Goal: Information Seeking & Learning: Learn about a topic

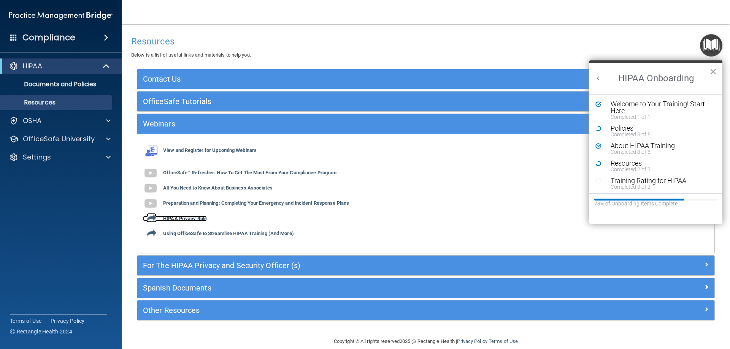
click at [188, 218] on b "HIPAA Privacy Rule" at bounding box center [185, 219] width 44 height 6
click at [233, 237] on div "View and Register for Upcoming Webinars OfficeSafe™ Refresher: How To Get The M…" at bounding box center [425, 193] width 577 height 108
click at [233, 236] on b "Using OfficeSafe to Streamline HIPAA Training (And More)" at bounding box center [228, 234] width 131 height 6
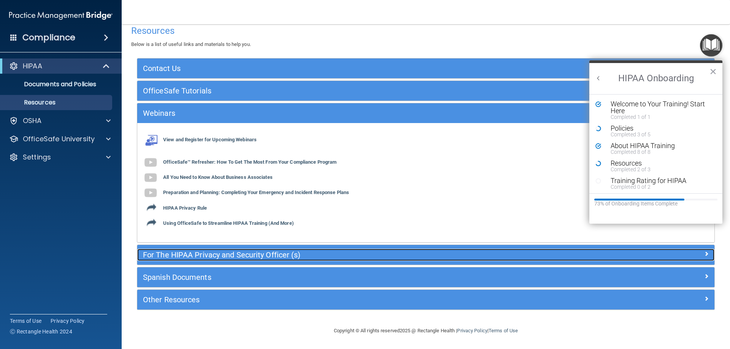
click at [296, 250] on div "For The HIPAA Privacy and Security Officer (s)" at bounding box center [353, 255] width 433 height 12
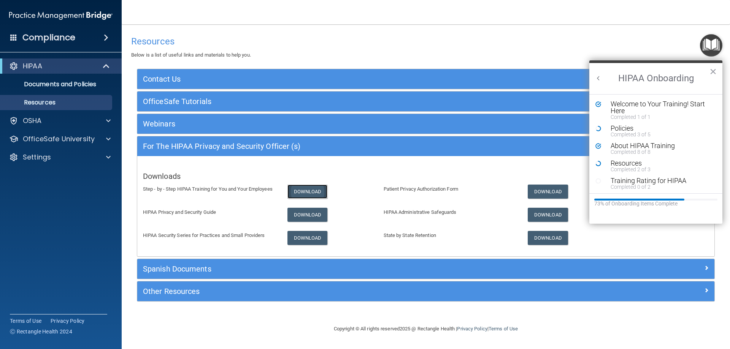
click at [306, 191] on link "Download" at bounding box center [307, 192] width 40 height 14
click at [308, 217] on link "Download" at bounding box center [307, 215] width 40 height 14
click at [307, 241] on link "Download" at bounding box center [307, 238] width 40 height 14
click at [549, 189] on link "Download" at bounding box center [547, 192] width 40 height 14
click at [557, 214] on link "Download" at bounding box center [547, 215] width 40 height 14
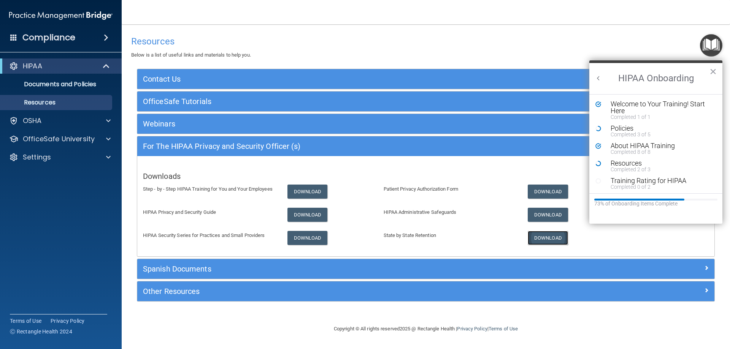
click at [537, 241] on link "Download" at bounding box center [547, 238] width 40 height 14
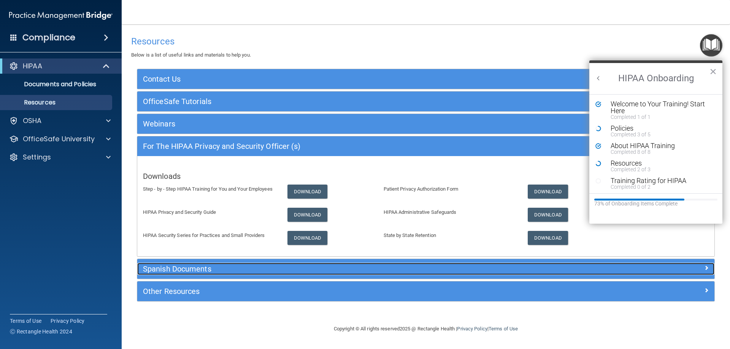
click at [232, 270] on h5 "Spanish Documents" at bounding box center [353, 269] width 421 height 8
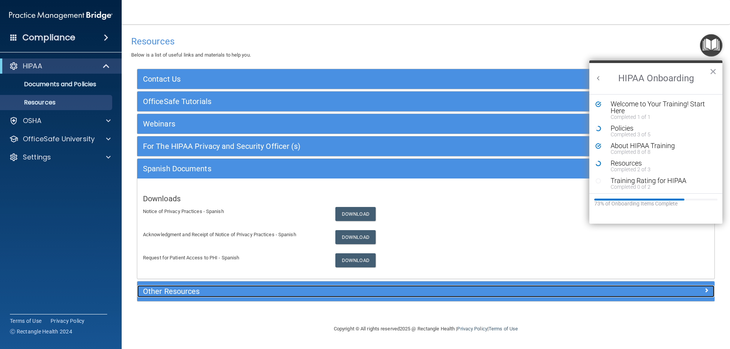
click at [227, 291] on h5 "Other Resources" at bounding box center [353, 291] width 421 height 8
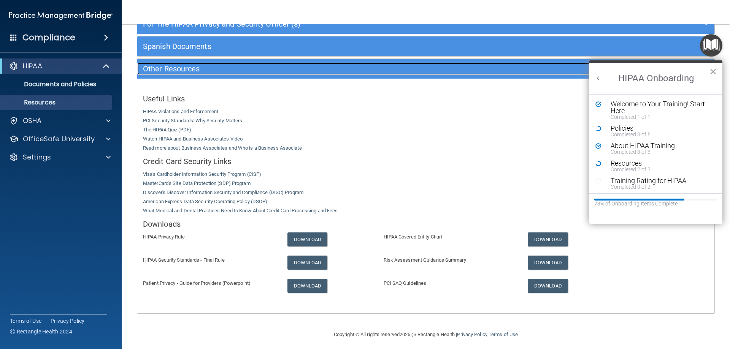
scroll to position [126, 0]
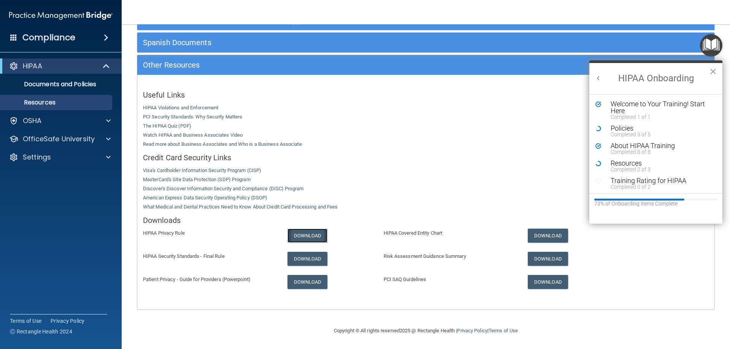
click at [299, 235] on link "Download" at bounding box center [307, 236] width 40 height 14
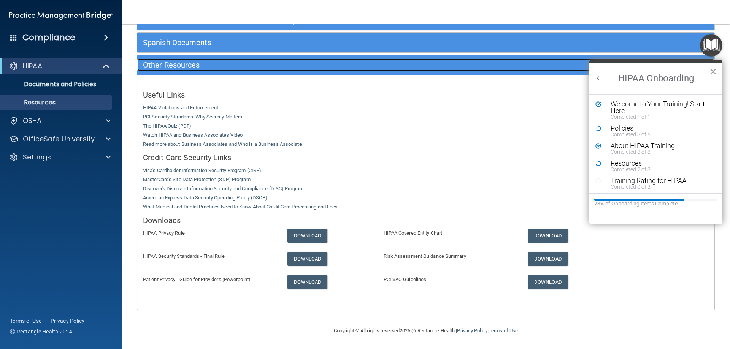
click at [310, 67] on h5 "Other Resources" at bounding box center [353, 65] width 421 height 8
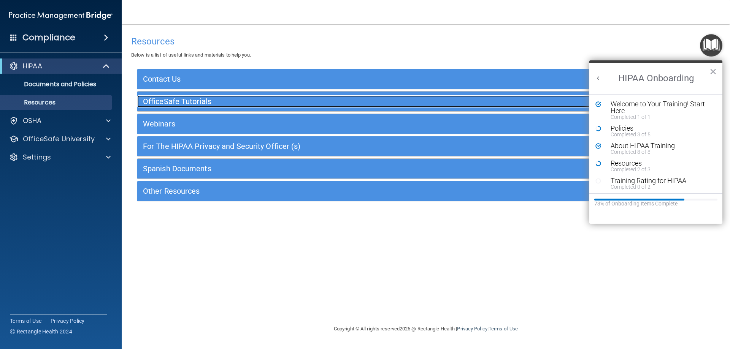
click at [249, 100] on h5 "OfficeSafe Tutorials" at bounding box center [353, 101] width 421 height 8
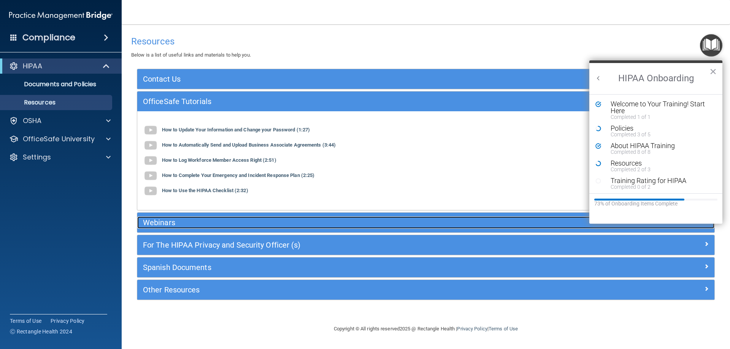
click at [263, 220] on h5 "Webinars" at bounding box center [353, 222] width 421 height 8
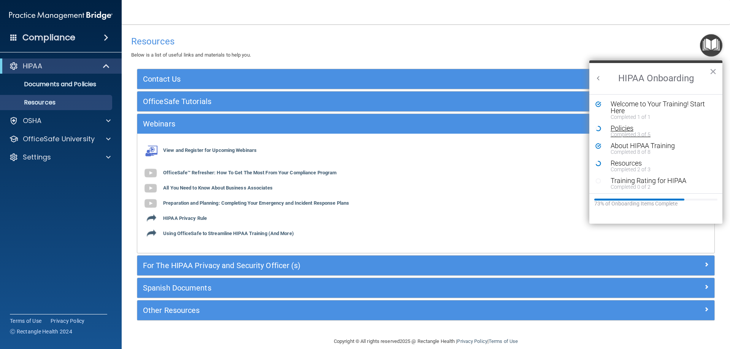
click at [638, 132] on div "Completed 3 of 5" at bounding box center [658, 134] width 96 height 5
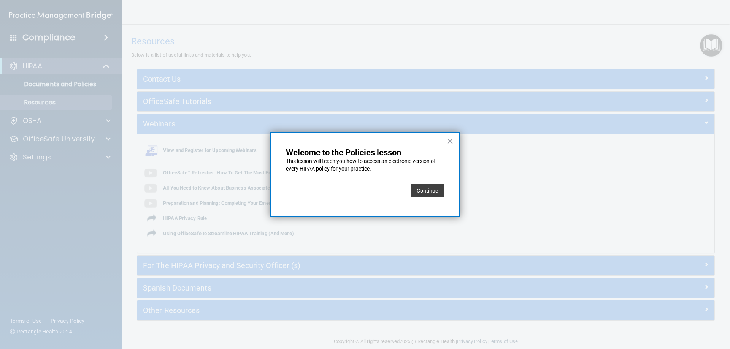
click at [428, 189] on button "Continue" at bounding box center [426, 191] width 33 height 14
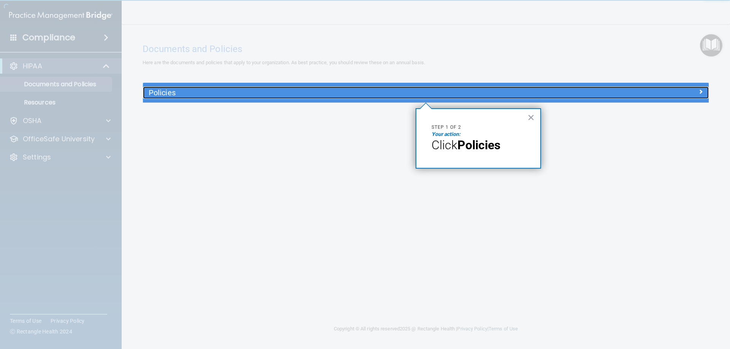
click at [451, 95] on h5 "Policies" at bounding box center [355, 93] width 413 height 8
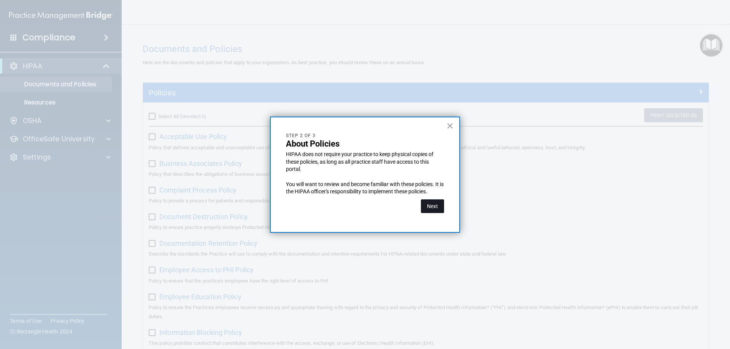
click at [429, 209] on button "Next" at bounding box center [432, 206] width 23 height 14
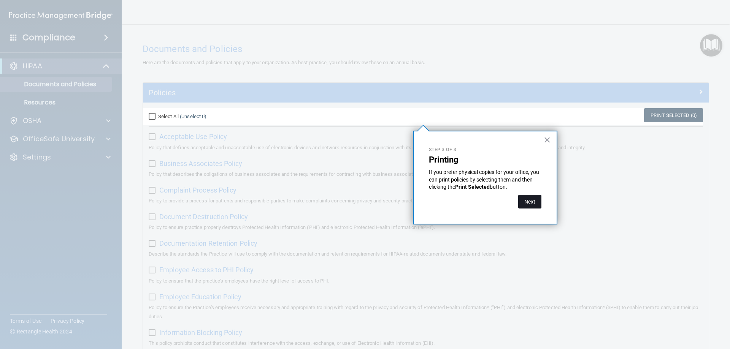
click at [531, 204] on button "Next" at bounding box center [529, 202] width 23 height 14
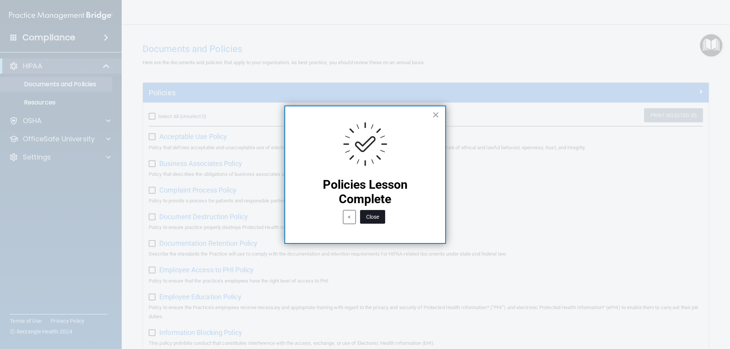
click at [378, 217] on button "Close" at bounding box center [372, 217] width 25 height 14
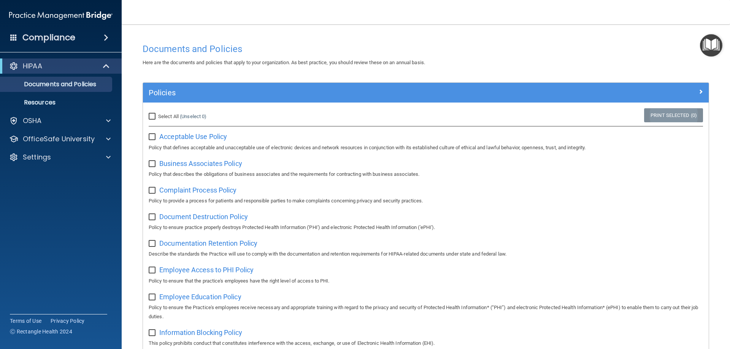
click at [672, 117] on link "Print Selected (0)" at bounding box center [673, 115] width 59 height 14
click at [154, 116] on input "Select All (Unselect 0) Unselect All" at bounding box center [153, 117] width 9 height 6
checkbox input "true"
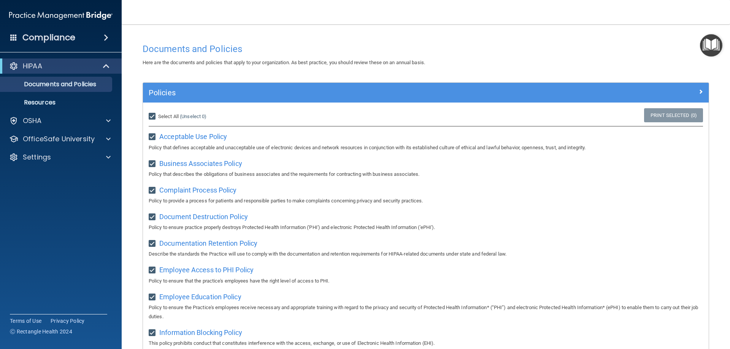
checkbox input "true"
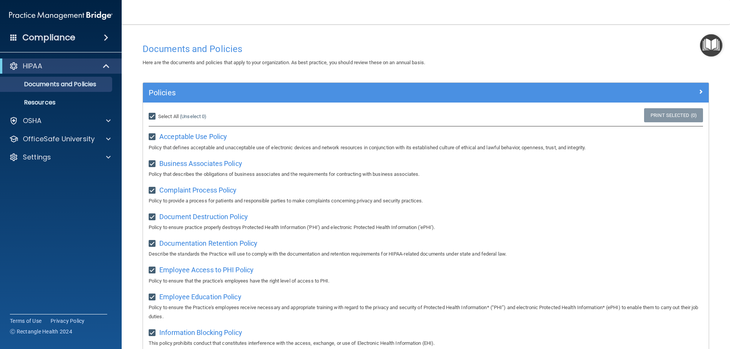
checkbox input "true"
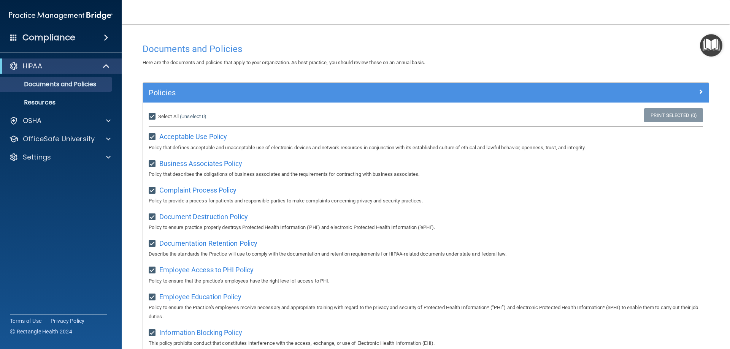
checkbox input "true"
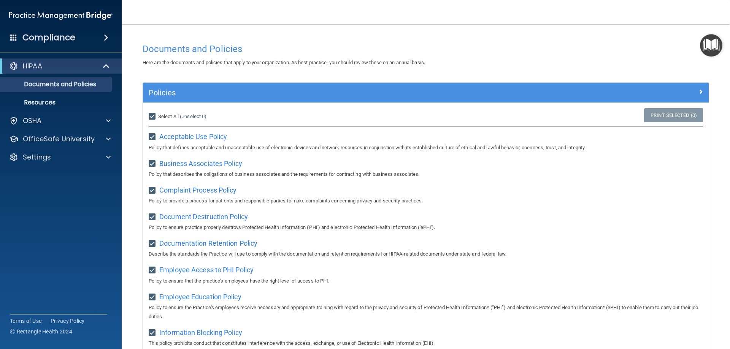
checkbox input "true"
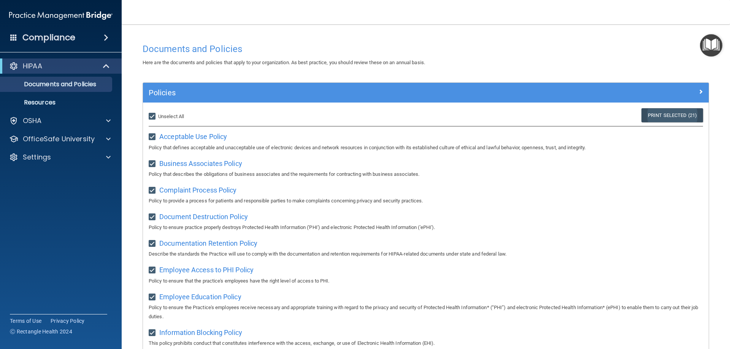
click at [660, 114] on link "Print Selected (21)" at bounding box center [672, 115] width 62 height 14
click at [717, 49] on img "Open Resource Center" at bounding box center [711, 45] width 22 height 22
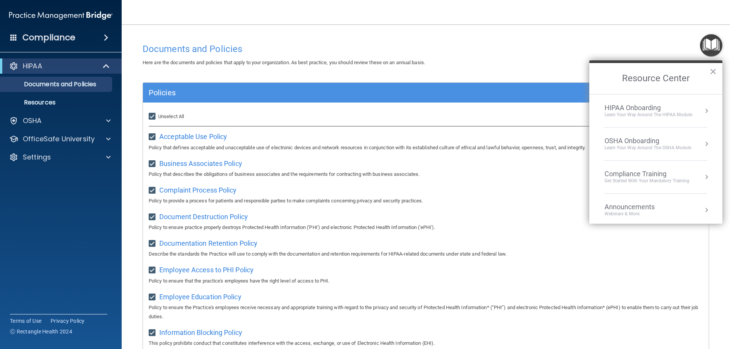
click at [659, 106] on div "HIPAA Onboarding" at bounding box center [648, 108] width 88 height 8
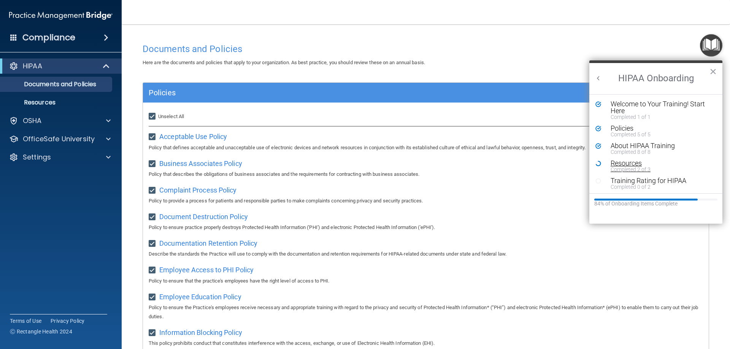
click at [618, 169] on div "Completed 2 of 3" at bounding box center [658, 169] width 96 height 5
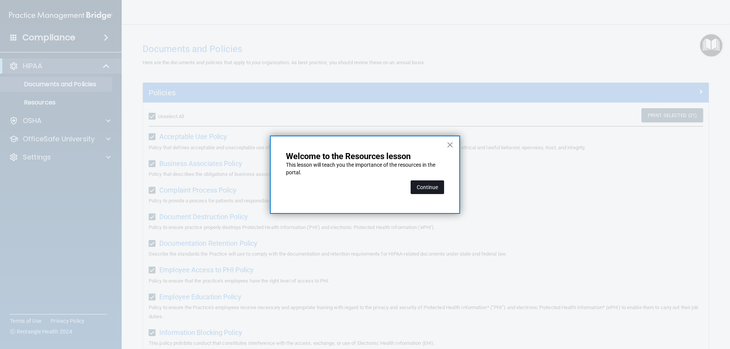
click at [426, 190] on button "Continue" at bounding box center [426, 187] width 33 height 14
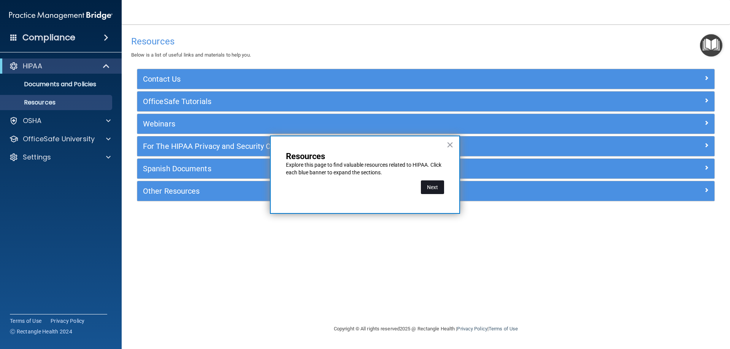
click at [429, 189] on button "Next" at bounding box center [432, 187] width 23 height 14
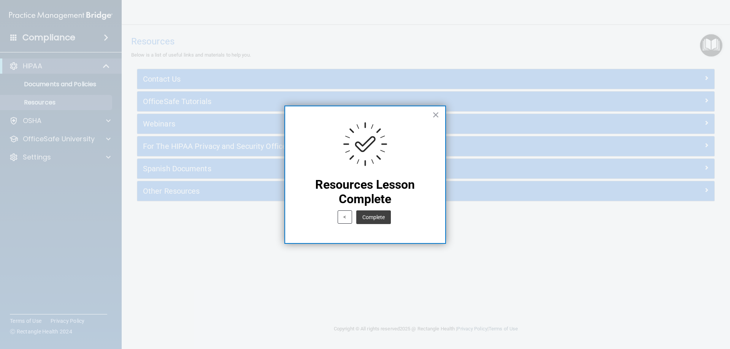
click at [377, 215] on button "Complete" at bounding box center [373, 218] width 35 height 14
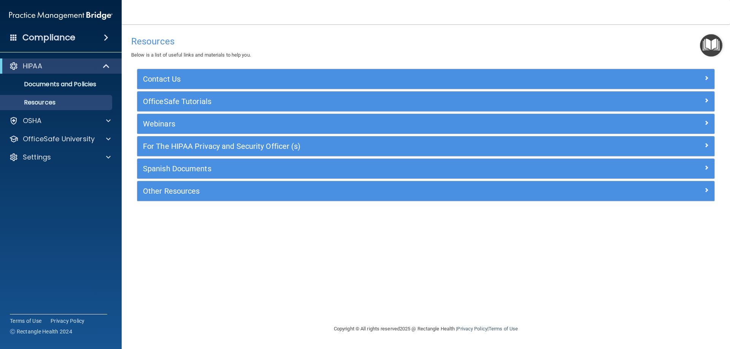
click at [715, 46] on img "Open Resource Center" at bounding box center [711, 45] width 22 height 22
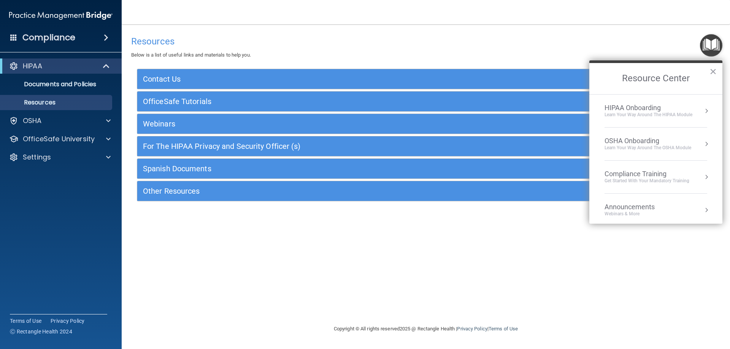
click at [637, 105] on div "HIPAA Onboarding" at bounding box center [648, 108] width 88 height 8
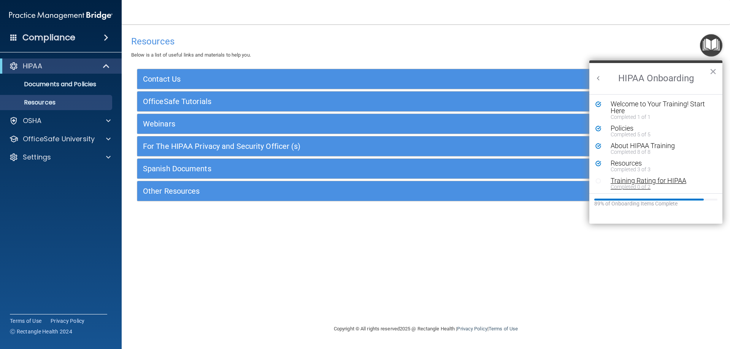
click at [629, 186] on div "Completed 0 of 2" at bounding box center [658, 186] width 96 height 5
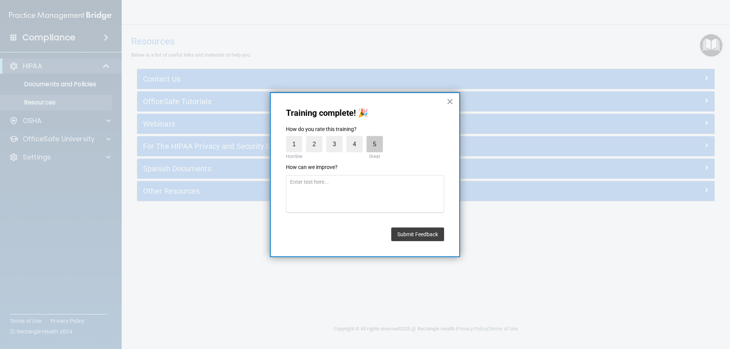
click at [379, 142] on label "5" at bounding box center [374, 144] width 16 height 16
click at [357, 138] on input "5" at bounding box center [357, 138] width 0 height 0
click at [436, 240] on button "Submit Feedback" at bounding box center [417, 235] width 53 height 14
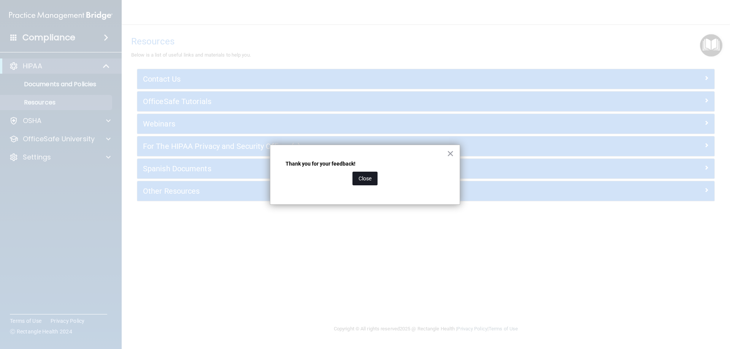
click at [364, 175] on button "Close" at bounding box center [364, 179] width 25 height 14
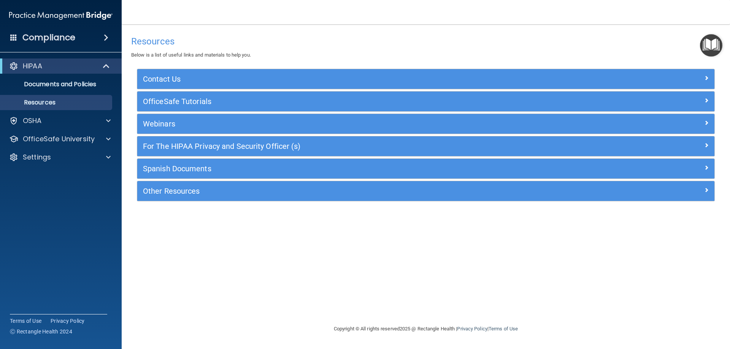
click at [702, 44] on img "Open Resource Center" at bounding box center [711, 45] width 22 height 22
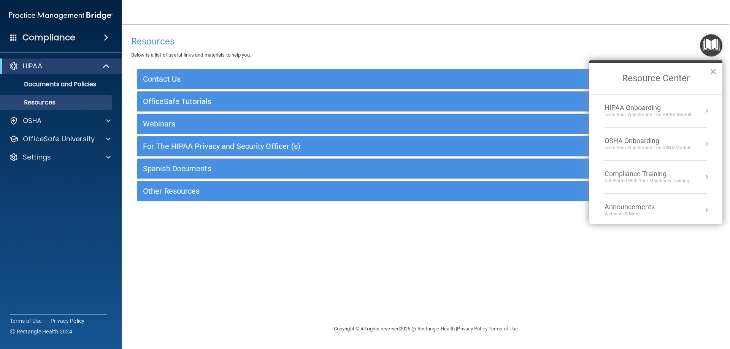
click at [637, 114] on div "Learn Your Way around the HIPAA module" at bounding box center [648, 115] width 88 height 6
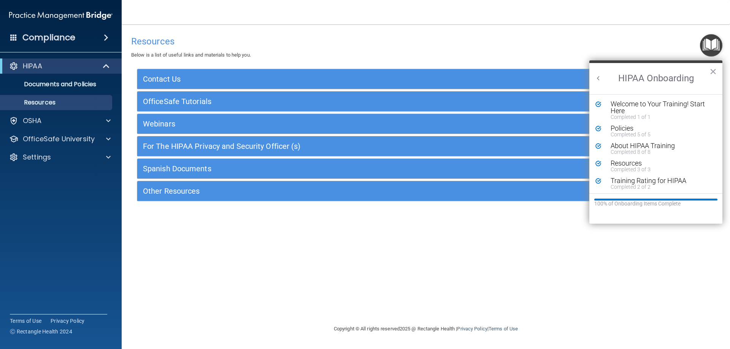
click at [597, 79] on button "Back to Resource Center Home" at bounding box center [598, 78] width 8 height 8
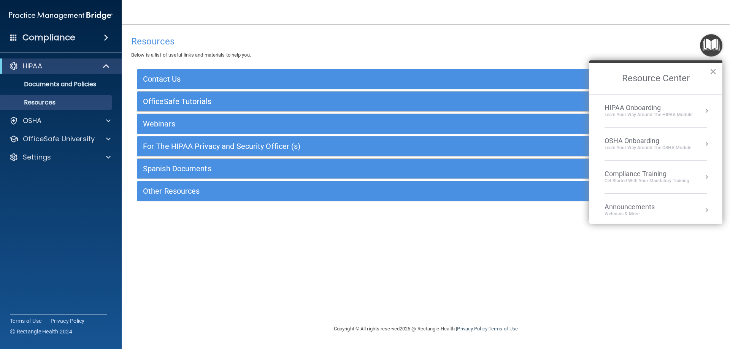
click at [627, 147] on div "Learn your way around the OSHA module" at bounding box center [647, 148] width 87 height 6
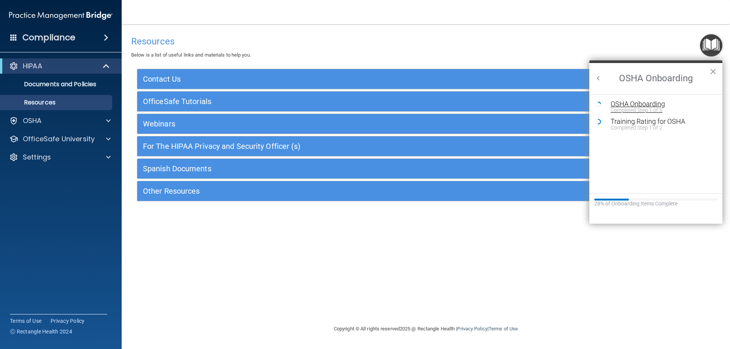
click at [631, 106] on div "OSHA Onboarding" at bounding box center [661, 104] width 102 height 7
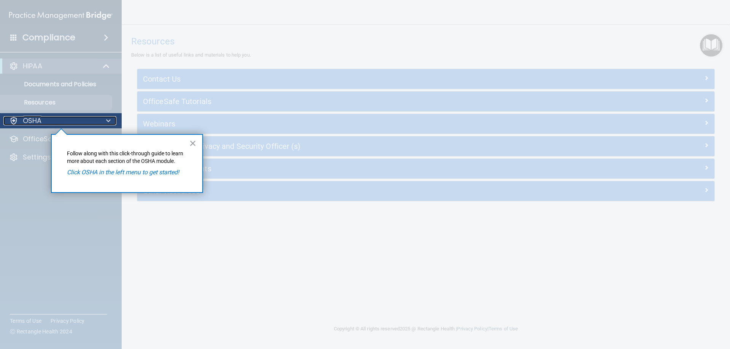
click at [86, 121] on div "OSHA" at bounding box center [50, 120] width 94 height 9
click at [95, 119] on div "OSHA" at bounding box center [50, 120] width 94 height 9
click at [74, 121] on div "OSHA" at bounding box center [50, 120] width 94 height 9
click at [24, 123] on p "OSHA" at bounding box center [32, 120] width 19 height 9
click at [106, 119] on span at bounding box center [108, 120] width 5 height 9
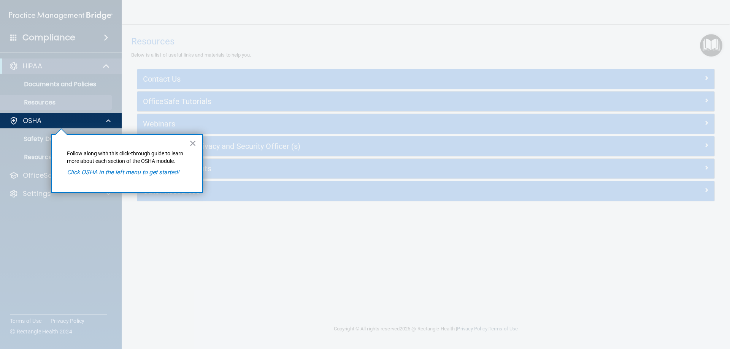
click at [101, 174] on em "Click OSHA in the left menu to get started!" at bounding box center [123, 172] width 112 height 7
click at [196, 144] on button "×" at bounding box center [192, 143] width 7 height 12
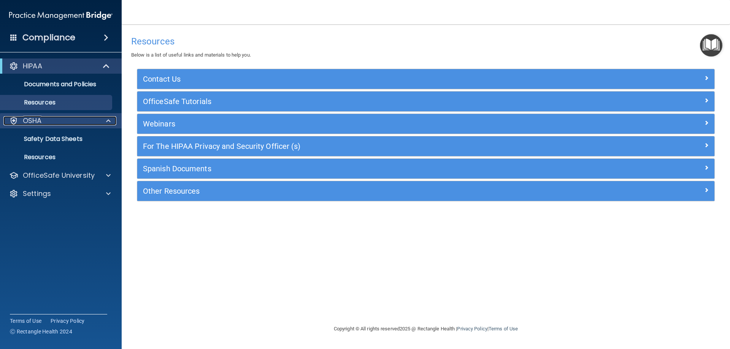
click at [79, 123] on div "OSHA" at bounding box center [50, 120] width 94 height 9
drag, startPoint x: 30, startPoint y: 121, endPoint x: 46, endPoint y: 125, distance: 17.0
click at [30, 120] on p "OSHA" at bounding box center [32, 120] width 19 height 9
click at [44, 139] on p "Safety Data Sheets" at bounding box center [57, 139] width 104 height 8
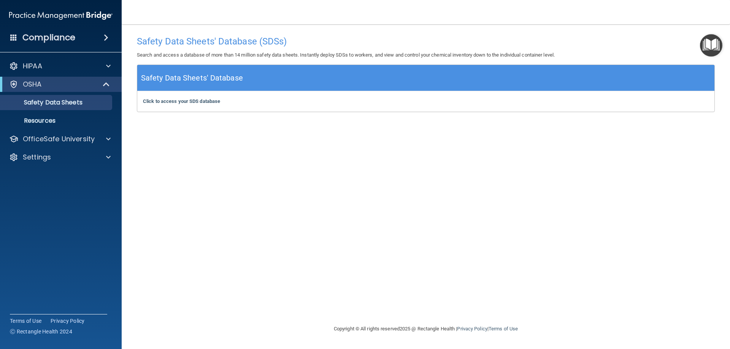
click at [713, 48] on img "Open Resource Center" at bounding box center [711, 45] width 22 height 22
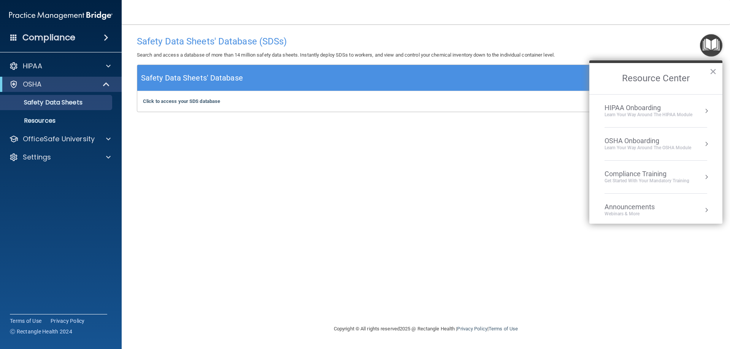
click at [644, 144] on div "OSHA Onboarding" at bounding box center [647, 141] width 87 height 8
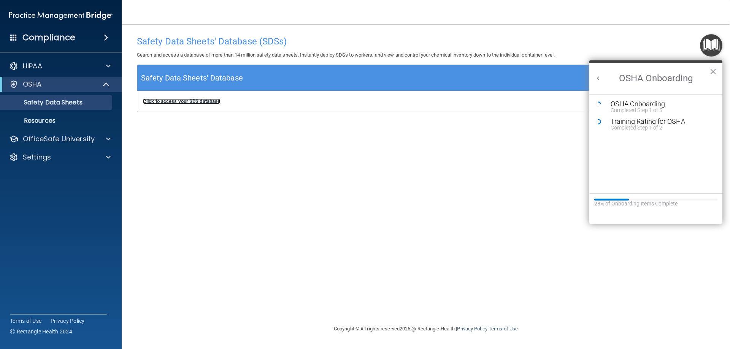
click at [201, 100] on b "Click to access your SDS database" at bounding box center [181, 101] width 77 height 6
click at [196, 103] on b "Click to access your SDS database" at bounding box center [181, 101] width 77 height 6
click at [73, 103] on p "Safety Data Sheets" at bounding box center [57, 103] width 104 height 8
click at [192, 80] on h5 "Safety Data Sheets' Database" at bounding box center [192, 77] width 102 height 13
click at [714, 67] on button "×" at bounding box center [712, 71] width 7 height 12
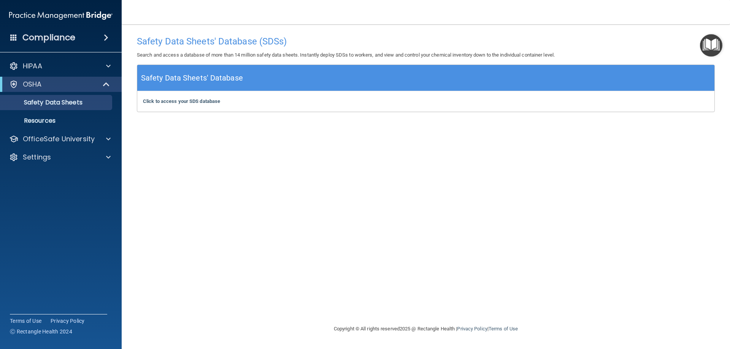
drag, startPoint x: 695, startPoint y: 73, endPoint x: 709, endPoint y: 51, distance: 25.6
click at [695, 72] on div "Safety Data Sheets' Database" at bounding box center [425, 78] width 577 height 26
click at [708, 47] on img "Open Resource Center" at bounding box center [711, 45] width 22 height 22
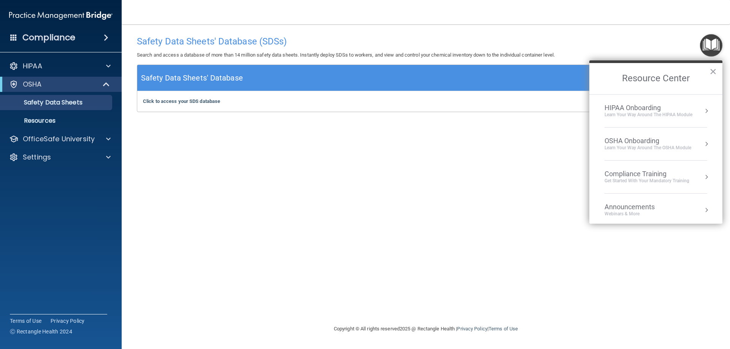
click at [642, 138] on div "OSHA Onboarding" at bounding box center [647, 141] width 87 height 8
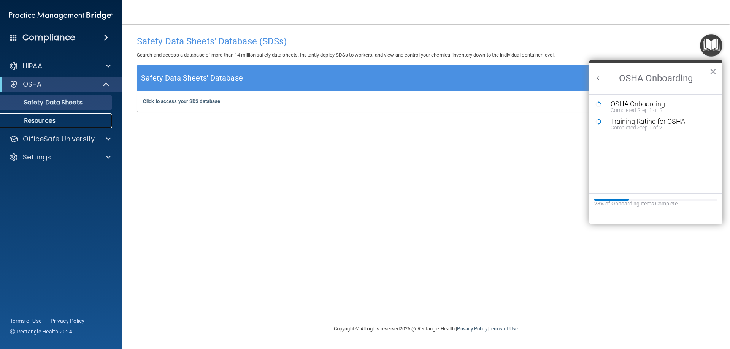
click at [56, 125] on link "Resources" at bounding box center [52, 120] width 120 height 15
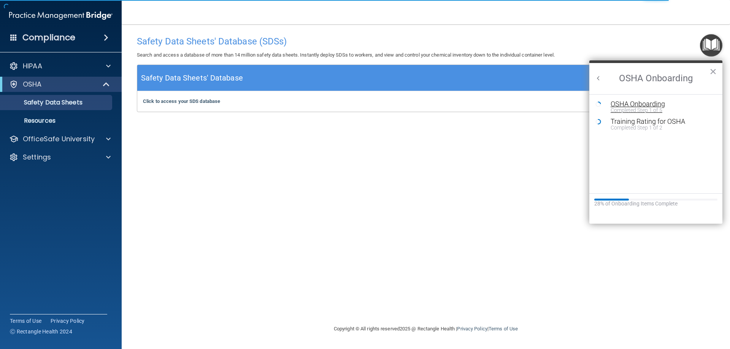
click at [633, 108] on div "Completed Step 1 of 5" at bounding box center [661, 110] width 102 height 5
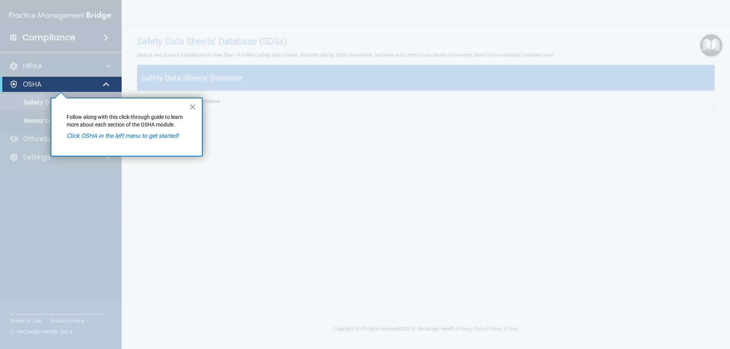
click at [147, 134] on em "Click OSHA in the left menu to get started!" at bounding box center [122, 135] width 112 height 7
drag, startPoint x: 148, startPoint y: 140, endPoint x: 155, endPoint y: 130, distance: 12.8
click at [148, 139] on p "Click OSHA in the left menu to get started!" at bounding box center [126, 136] width 120 height 8
click at [189, 108] on div "× Follow along with this click-through guide to learn more about each section o…" at bounding box center [127, 127] width 152 height 59
click at [190, 108] on button "×" at bounding box center [192, 107] width 7 height 12
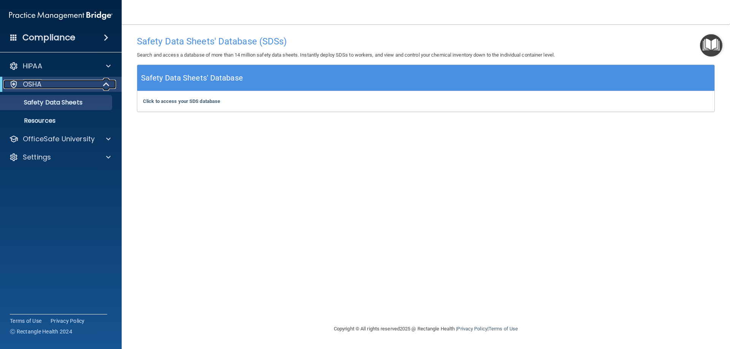
click at [53, 81] on div "OSHA" at bounding box center [50, 84] width 94 height 9
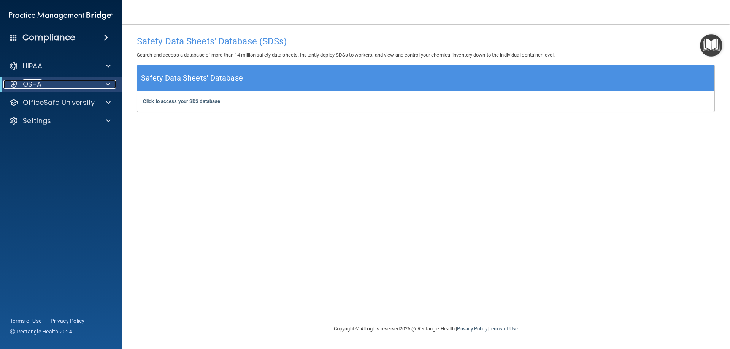
click at [23, 84] on p "OSHA" at bounding box center [32, 84] width 19 height 9
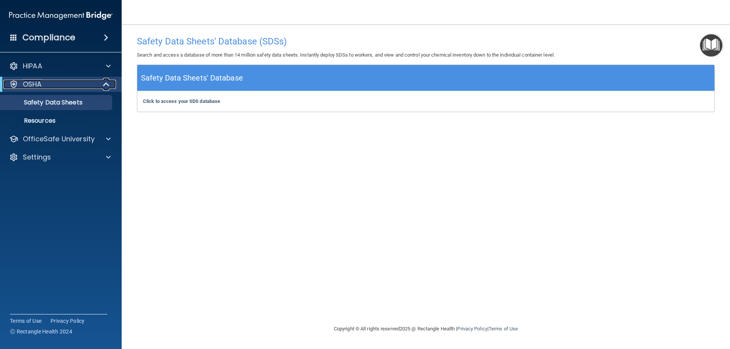
click at [11, 85] on div at bounding box center [13, 84] width 9 height 9
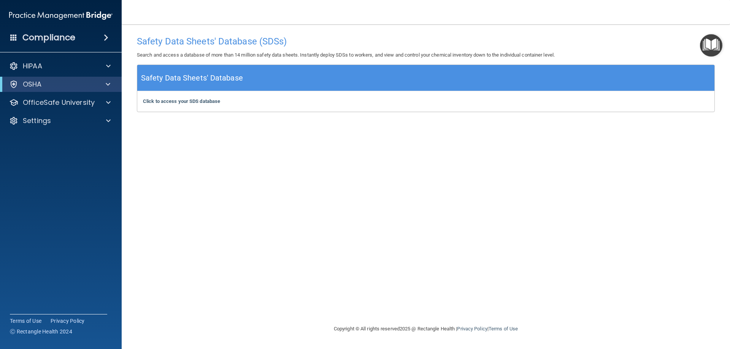
click at [209, 72] on h5 "Safety Data Sheets' Database" at bounding box center [192, 77] width 102 height 13
click at [718, 55] on img "Open Resource Center" at bounding box center [711, 45] width 22 height 22
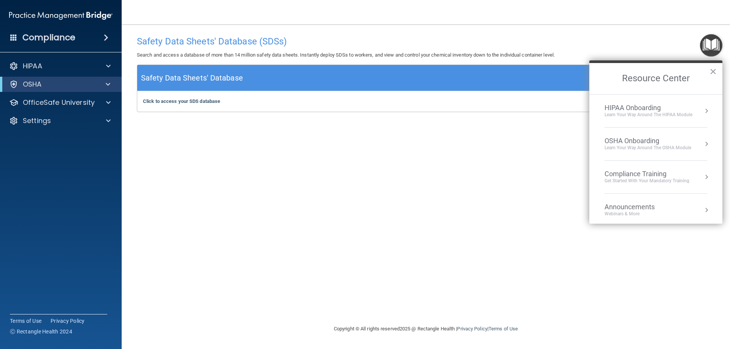
click at [624, 136] on li "OSHA Onboarding Learn your way around the OSHA module" at bounding box center [655, 144] width 103 height 33
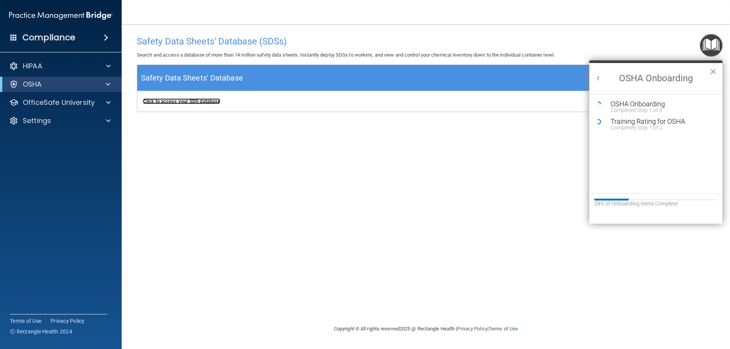
click at [200, 101] on b "Click to access your SDS database" at bounding box center [181, 101] width 77 height 6
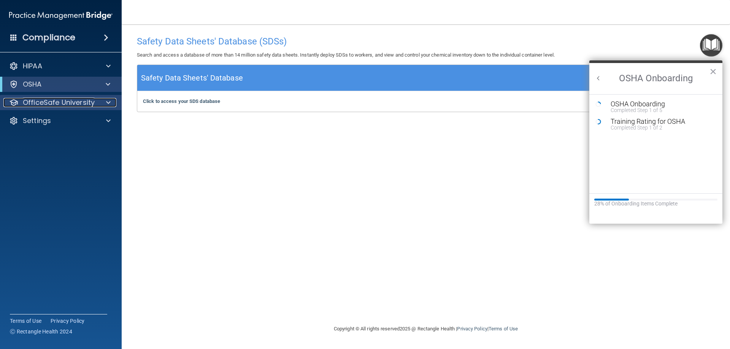
click at [104, 105] on div at bounding box center [107, 102] width 19 height 9
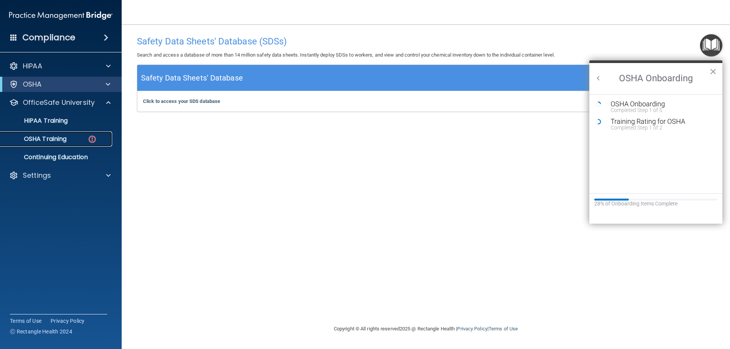
click at [79, 143] on link "OSHA Training" at bounding box center [52, 138] width 120 height 15
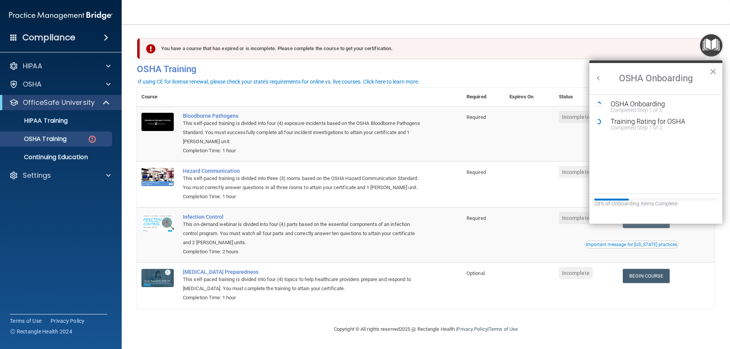
click at [711, 49] on img "Open Resource Center" at bounding box center [711, 45] width 22 height 22
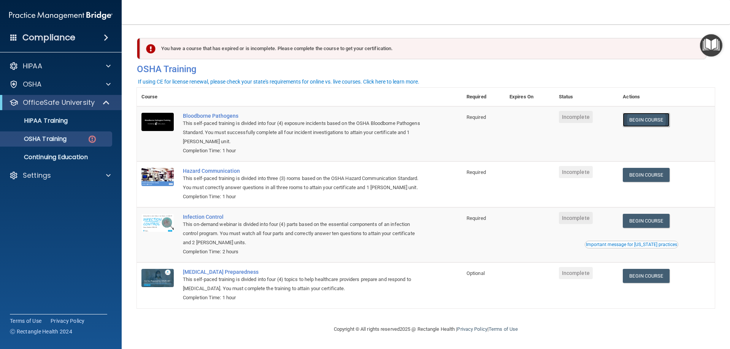
click at [654, 125] on link "Begin Course" at bounding box center [645, 120] width 46 height 14
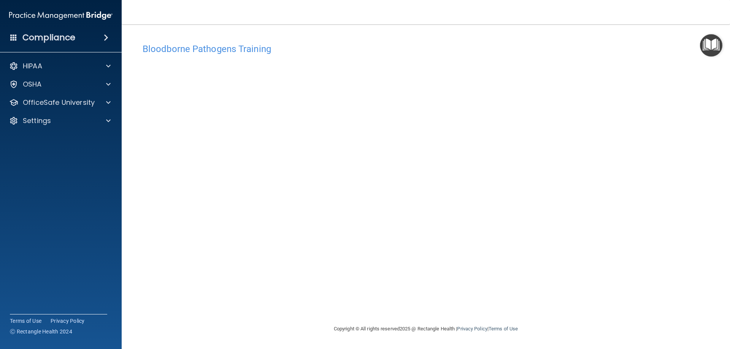
click at [717, 48] on img "Open Resource Center" at bounding box center [711, 45] width 22 height 22
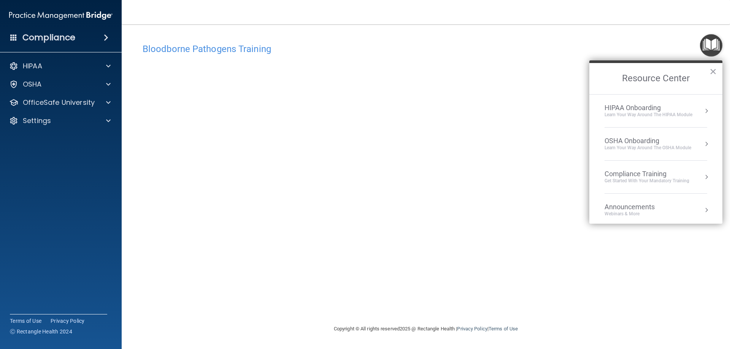
click at [651, 138] on div "OSHA Onboarding" at bounding box center [647, 141] width 87 height 8
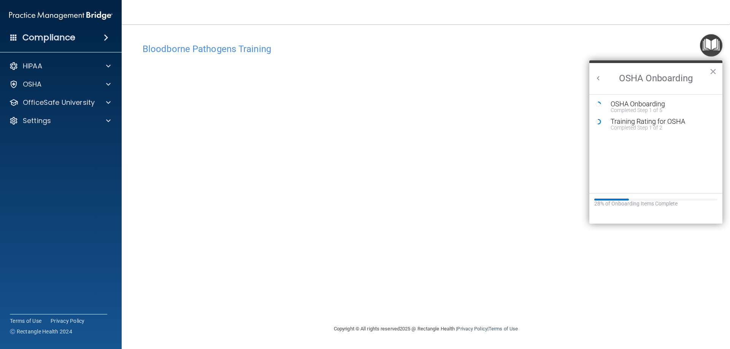
click at [711, 45] on img "Open Resource Center" at bounding box center [711, 45] width 22 height 22
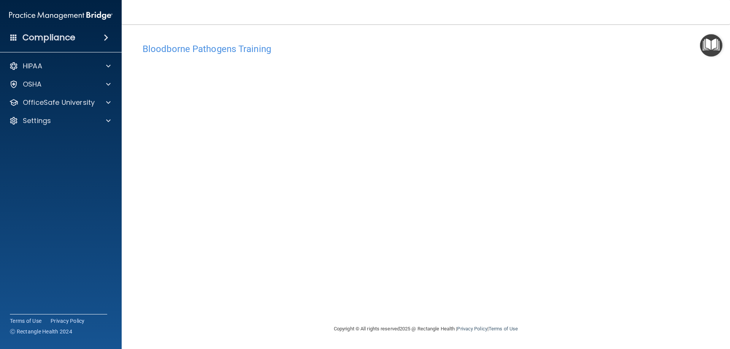
click at [717, 49] on img "Open Resource Center" at bounding box center [711, 45] width 22 height 22
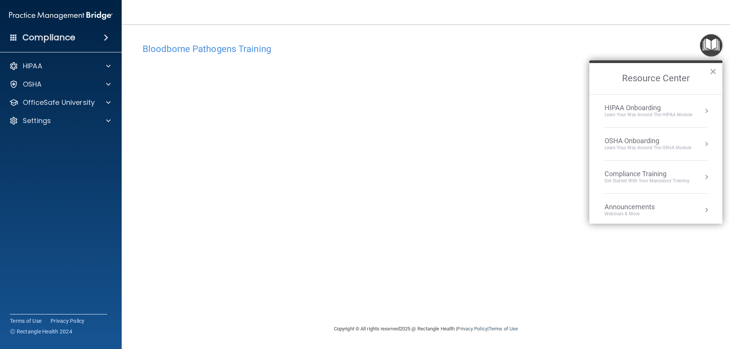
click at [657, 144] on div "OSHA Onboarding" at bounding box center [647, 141] width 87 height 8
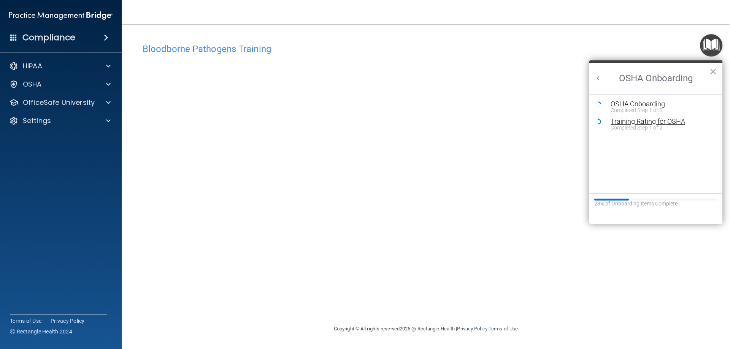
click at [641, 126] on div "Completed Step 1 of 2" at bounding box center [661, 127] width 102 height 5
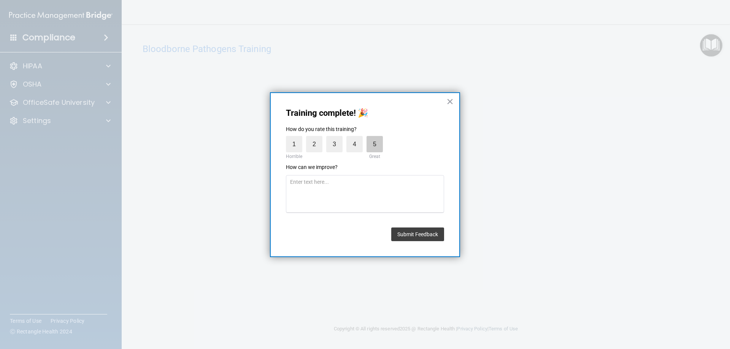
drag, startPoint x: 376, startPoint y: 142, endPoint x: 378, endPoint y: 154, distance: 12.0
click at [376, 142] on label "5" at bounding box center [374, 144] width 16 height 16
click at [357, 138] on input "5" at bounding box center [357, 138] width 0 height 0
click at [434, 238] on button "Submit Feedback" at bounding box center [417, 235] width 53 height 14
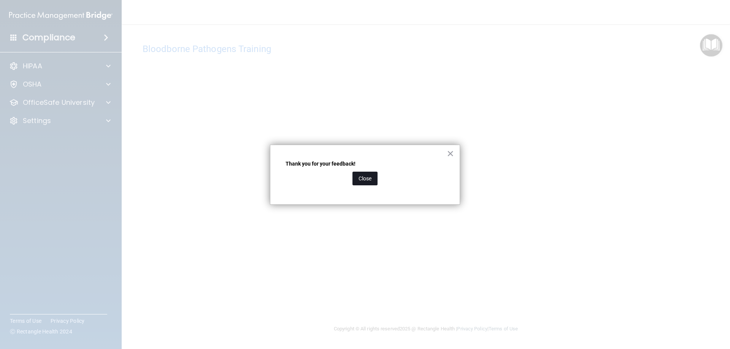
click at [362, 176] on button "Close" at bounding box center [364, 179] width 25 height 14
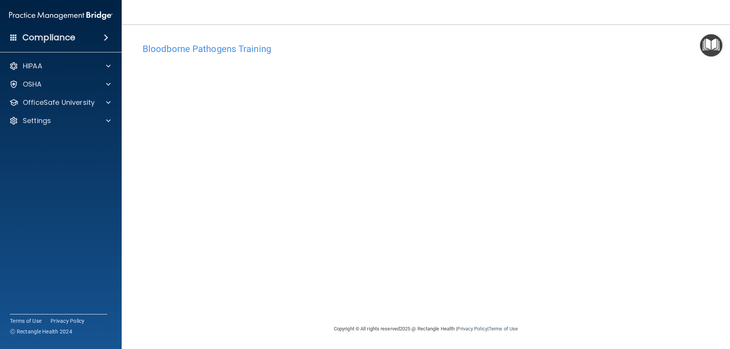
click at [717, 40] on img "Open Resource Center" at bounding box center [711, 45] width 22 height 22
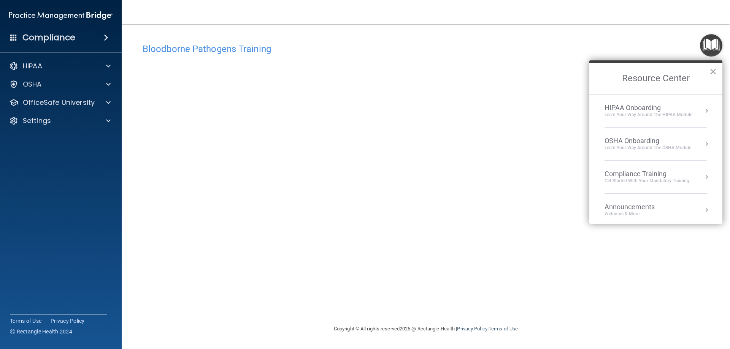
click at [714, 40] on img "Open Resource Center" at bounding box center [711, 45] width 22 height 22
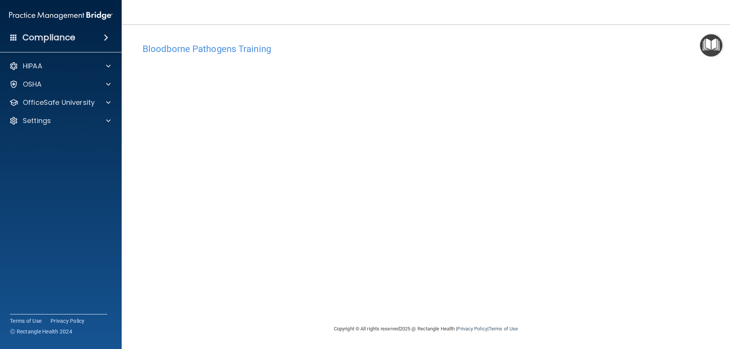
click at [705, 49] on img "Open Resource Center" at bounding box center [711, 45] width 22 height 22
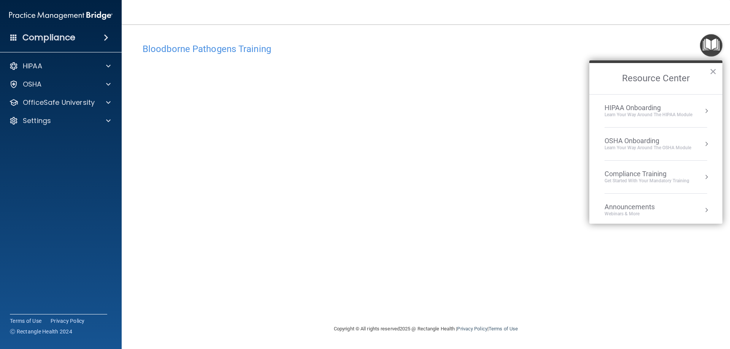
click at [660, 144] on div "OSHA Onboarding" at bounding box center [647, 141] width 87 height 8
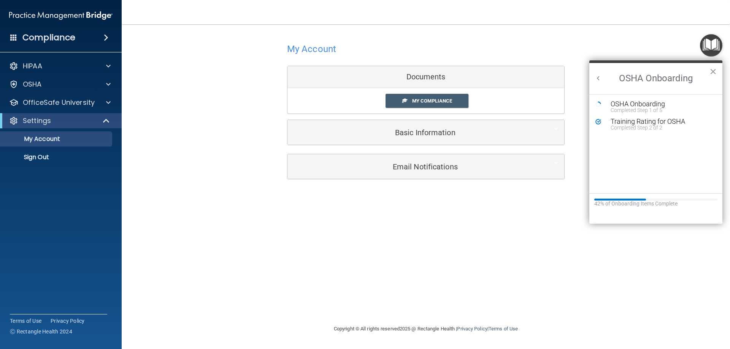
click at [429, 81] on div "Documents" at bounding box center [425, 77] width 277 height 22
click at [425, 101] on span "My Compliance" at bounding box center [432, 101] width 40 height 6
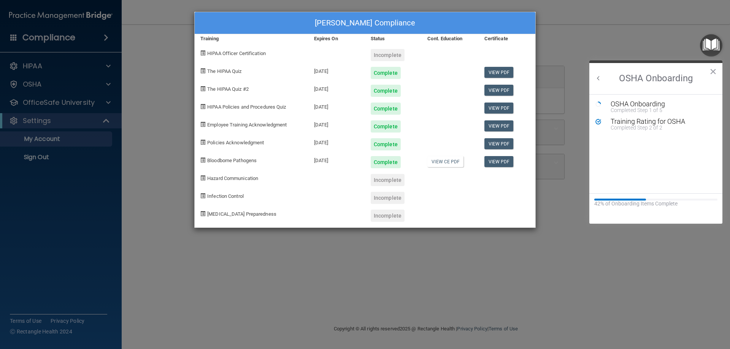
click at [389, 55] on div "Incomplete" at bounding box center [387, 55] width 34 height 12
click at [253, 52] on span "HIPAA Officer Certification" at bounding box center [236, 54] width 59 height 6
click at [388, 181] on div "Incomplete" at bounding box center [387, 180] width 34 height 12
click at [370, 5] on div "[PERSON_NAME] Compliance Training Expires On Status Cont. Education Certificate…" at bounding box center [365, 174] width 730 height 349
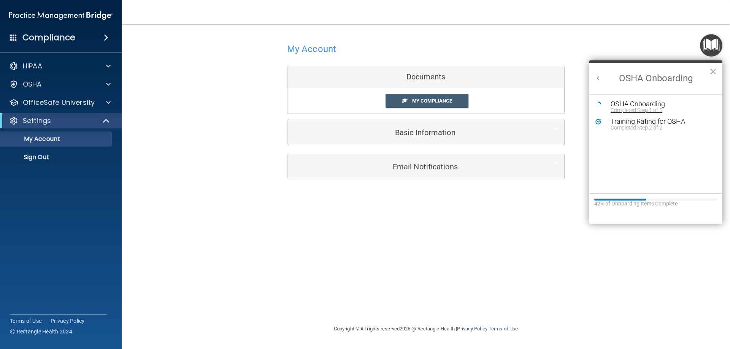
click at [643, 105] on div "OSHA Onboarding" at bounding box center [661, 104] width 102 height 7
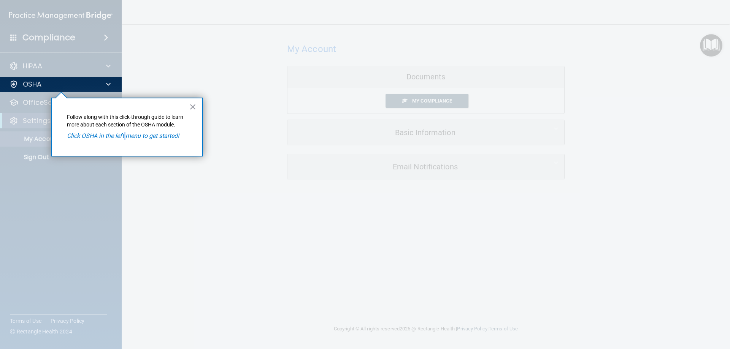
click at [125, 136] on em "Click OSHA in the left menu to get started!" at bounding box center [123, 135] width 112 height 7
click at [189, 104] on button "×" at bounding box center [192, 107] width 7 height 12
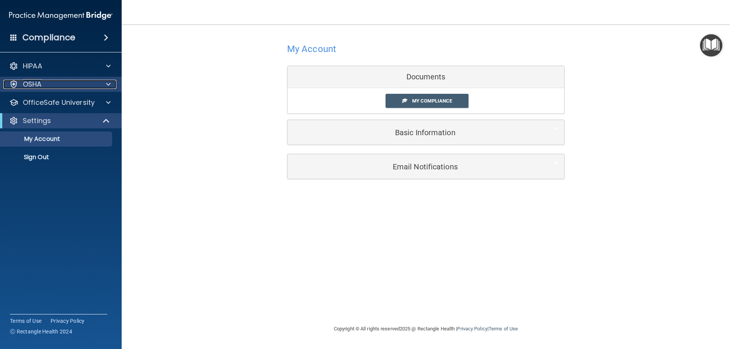
click at [111, 87] on div at bounding box center [107, 84] width 19 height 9
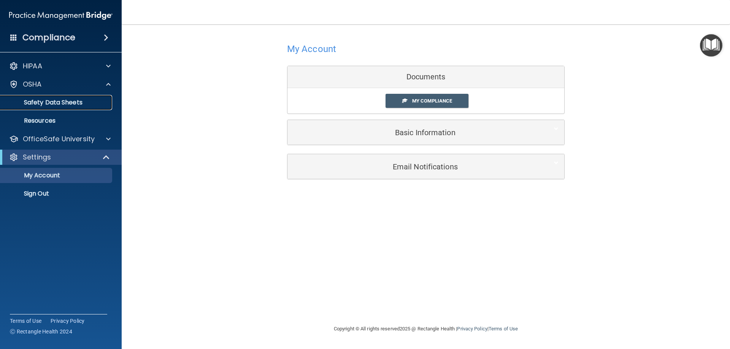
click at [77, 106] on p "Safety Data Sheets" at bounding box center [57, 103] width 104 height 8
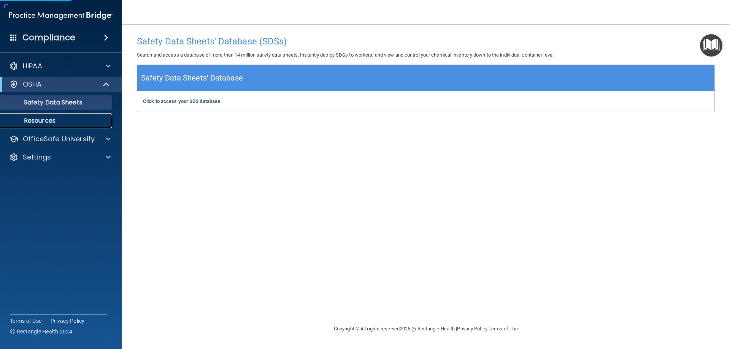
click at [65, 119] on p "Resources" at bounding box center [57, 121] width 104 height 8
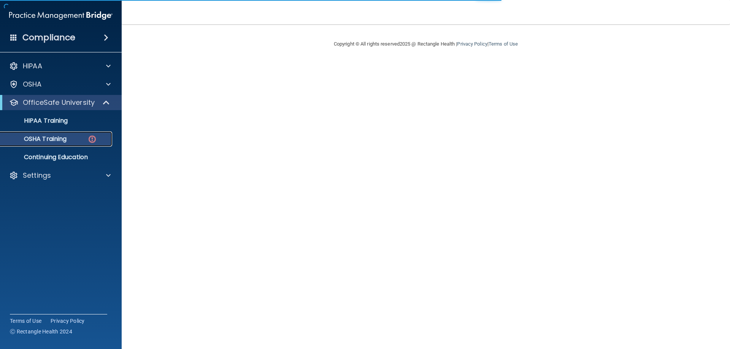
click at [90, 141] on img at bounding box center [91, 139] width 9 height 9
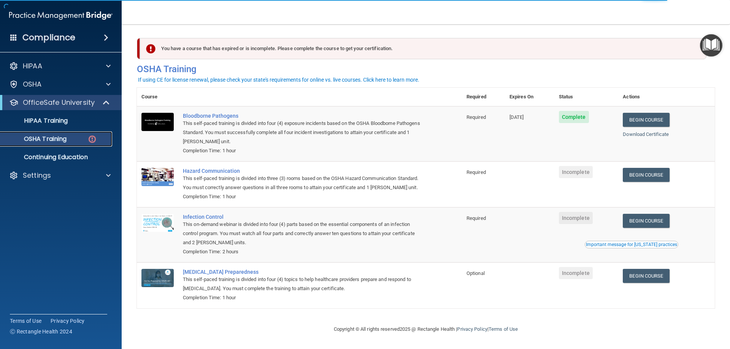
scroll to position [9, 0]
